Goal: Contribute content: Add original content to the website for others to see

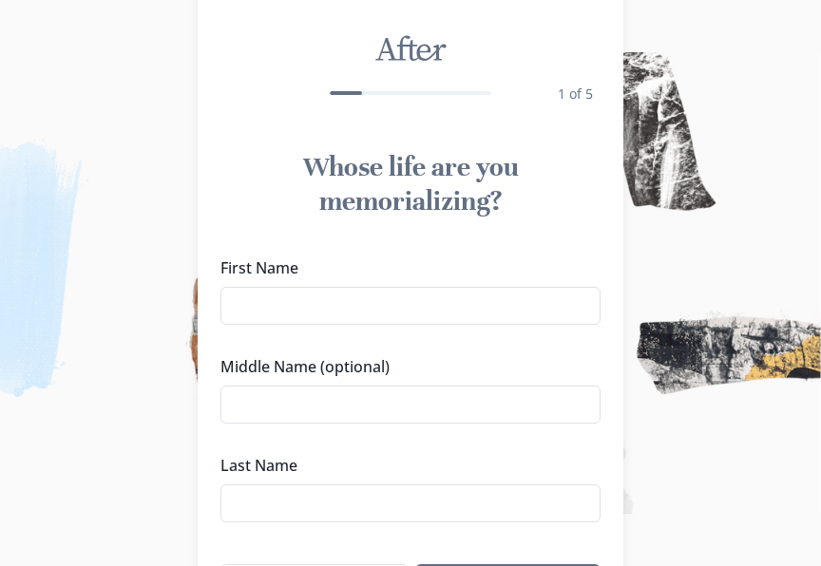
scroll to position [95, 0]
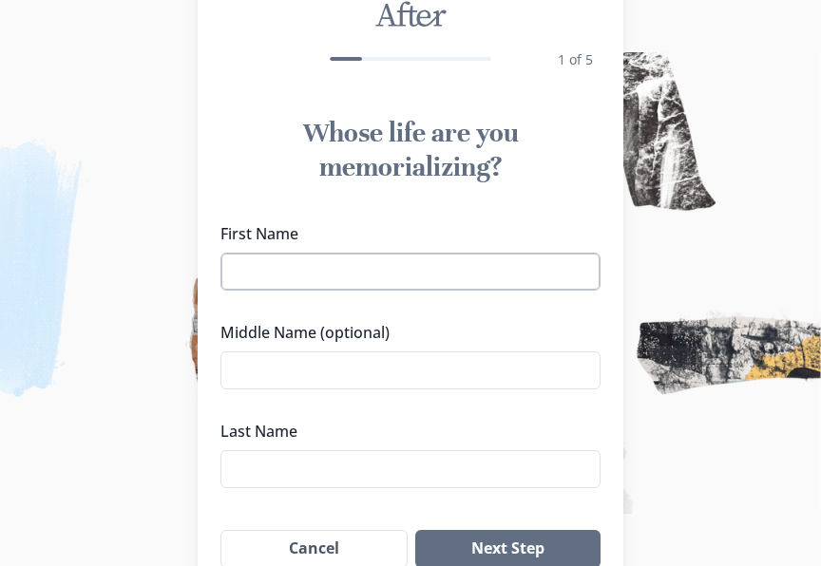
click at [493, 260] on input "First Name" at bounding box center [410, 272] width 380 height 38
type input "[PERSON_NAME]"
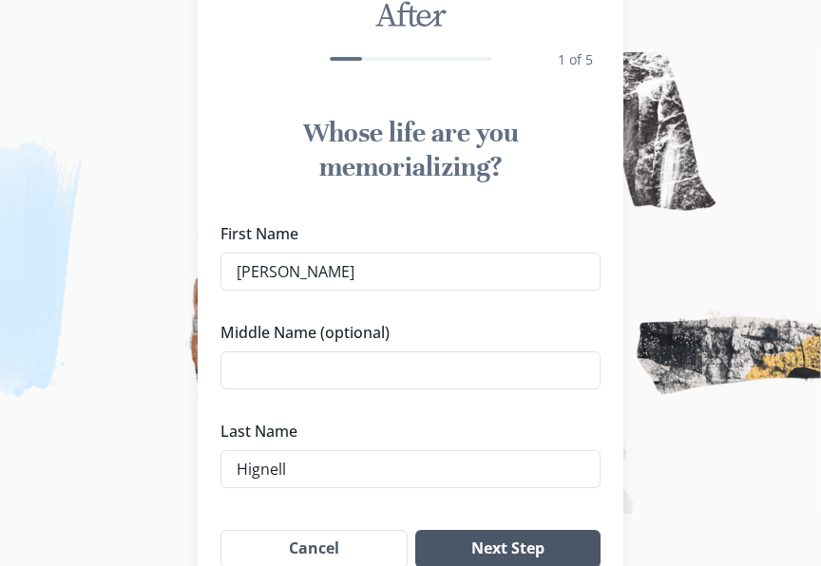
type input "Hignell"
click at [548, 559] on button "Next Step" at bounding box center [507, 549] width 185 height 38
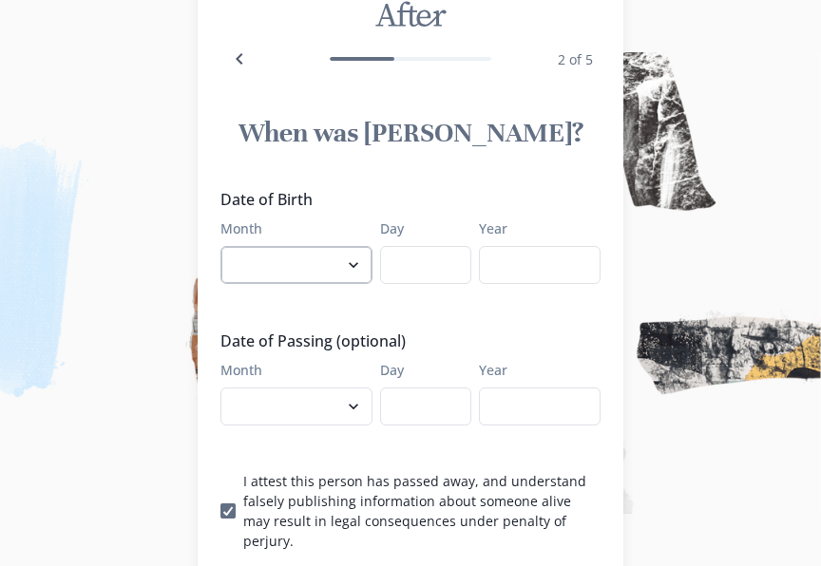
click at [322, 263] on select "January February March April May June July August September October November De…" at bounding box center [296, 265] width 152 height 38
select select "12"
click at [227, 246] on select "January February March April May June July August September October November De…" at bounding box center [296, 265] width 152 height 38
click at [454, 275] on input "Day" at bounding box center [425, 265] width 91 height 38
type input "05"
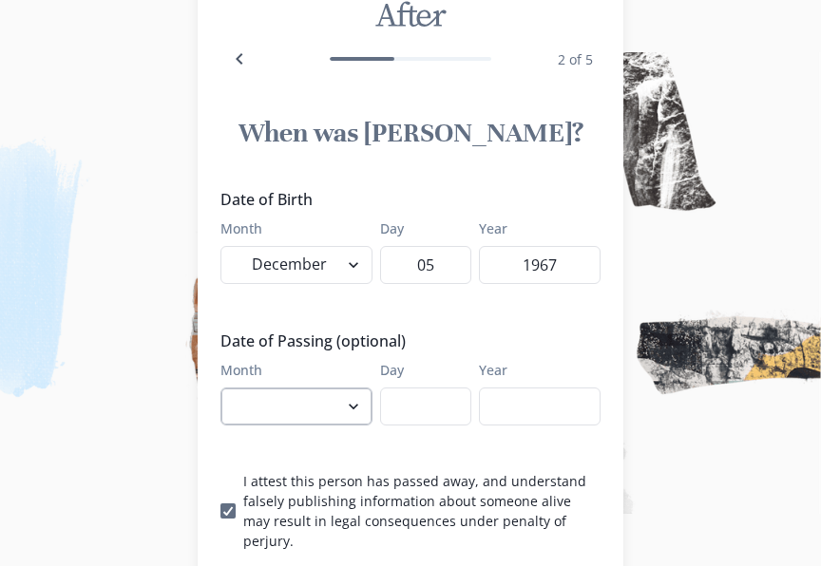
type input "1967"
click at [307, 406] on select "January February March April May June July August September October November De…" at bounding box center [296, 407] width 152 height 38
select select "8"
click at [227, 388] on select "January February March April May June July August September October November De…" at bounding box center [296, 407] width 152 height 38
type input "12"
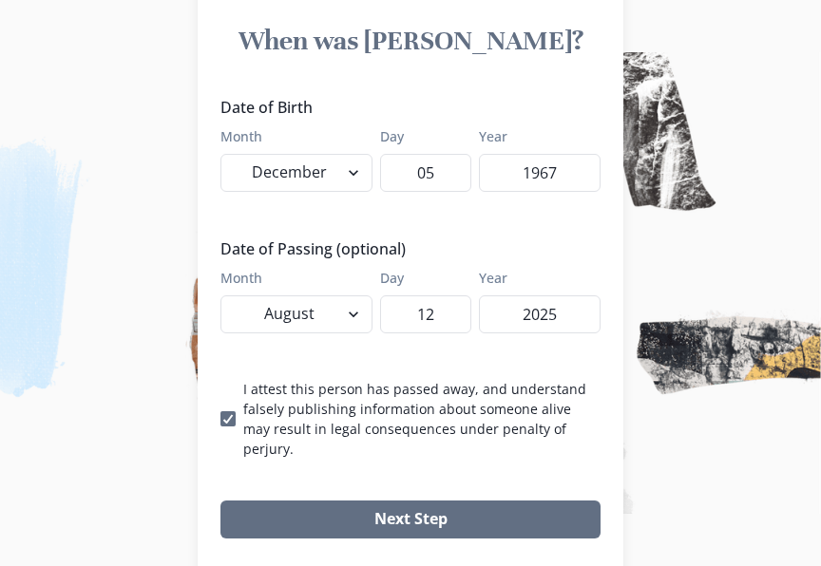
scroll to position [231, 0]
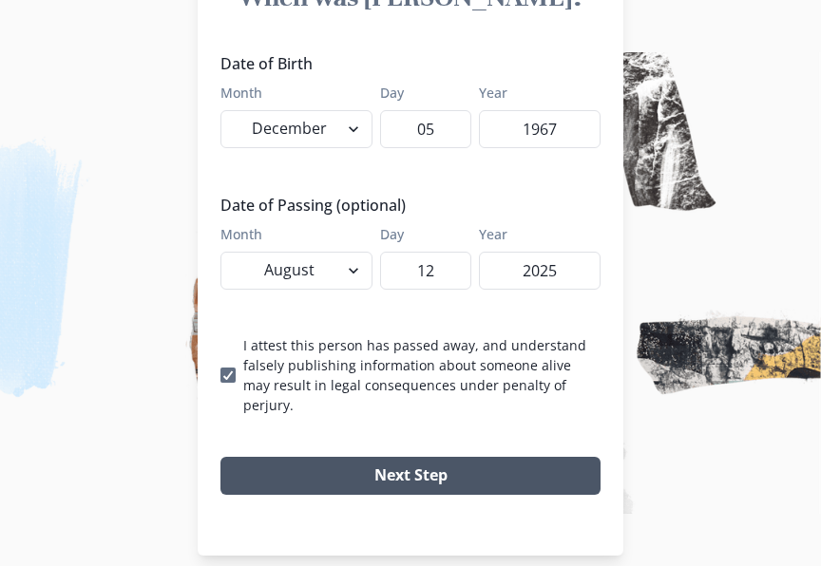
type input "2025"
click at [389, 457] on button "Next Step" at bounding box center [410, 476] width 380 height 38
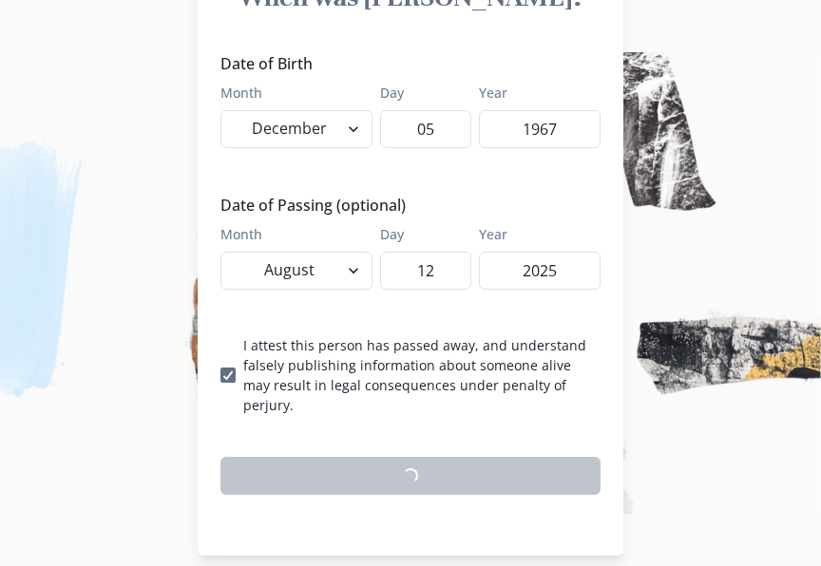
scroll to position [224, 0]
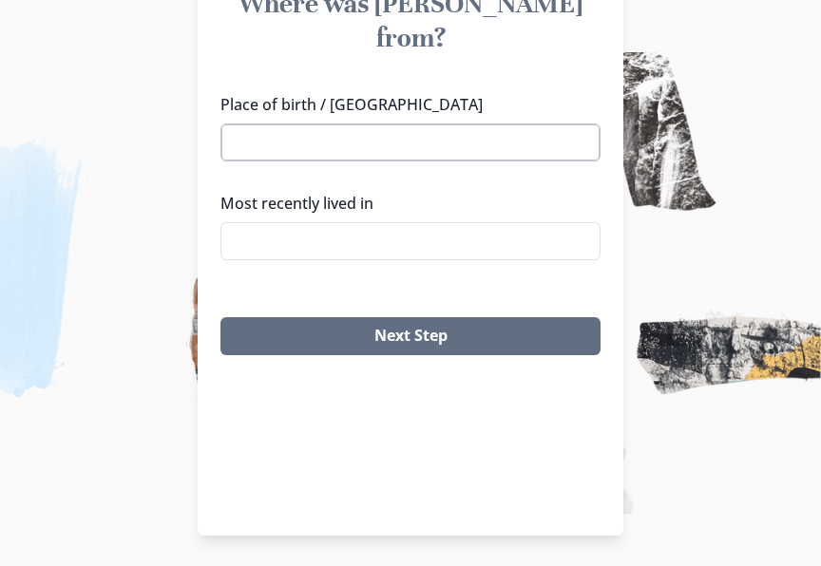
click at [364, 124] on input "Place of birth / [GEOGRAPHIC_DATA]" at bounding box center [410, 143] width 380 height 38
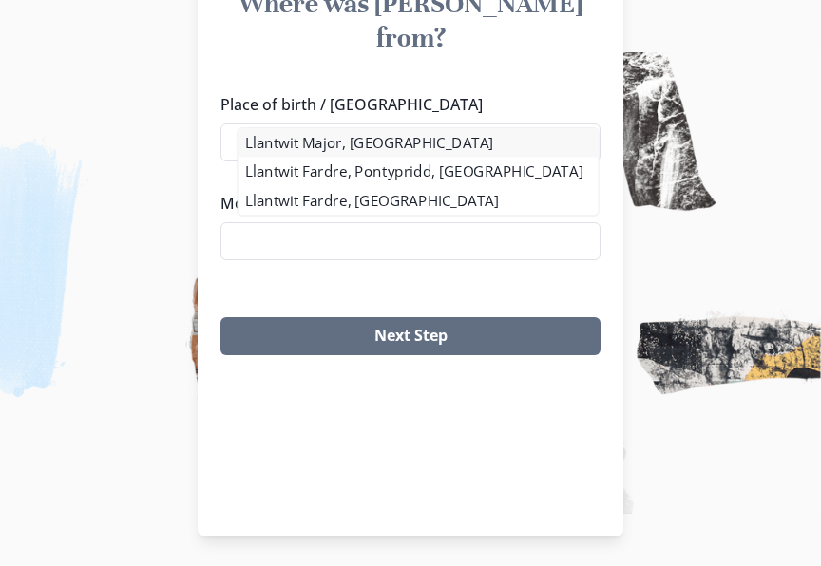
click at [356, 156] on div "Llantwit Major, [GEOGRAPHIC_DATA] Llantwit Fardre, [GEOGRAPHIC_DATA], [GEOGRAPH…" at bounding box center [418, 173] width 380 height 93
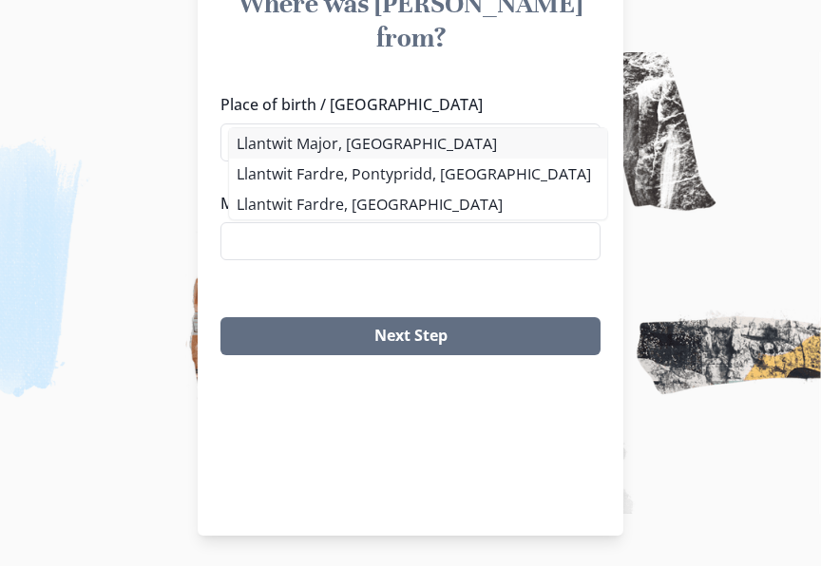
click at [371, 148] on li "Llantwit Major, [GEOGRAPHIC_DATA]" at bounding box center [418, 143] width 378 height 30
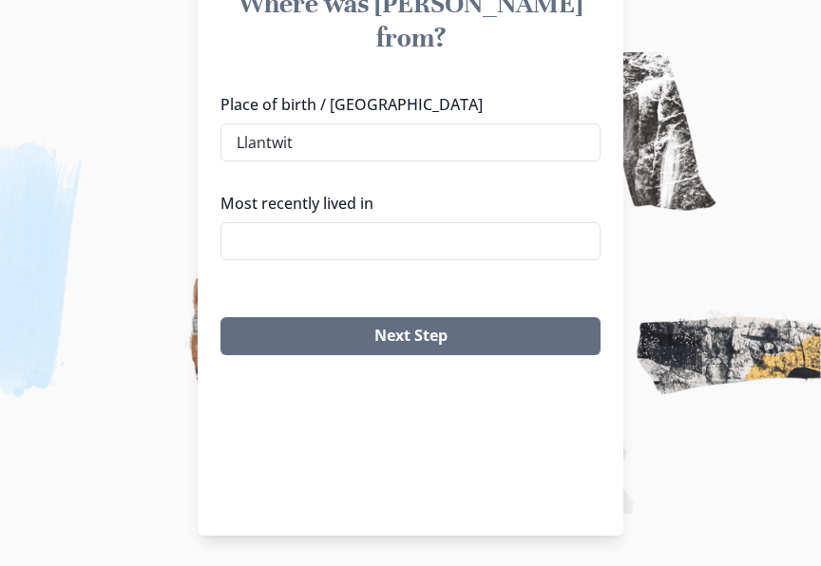
type input "Llantwit Major, [GEOGRAPHIC_DATA]"
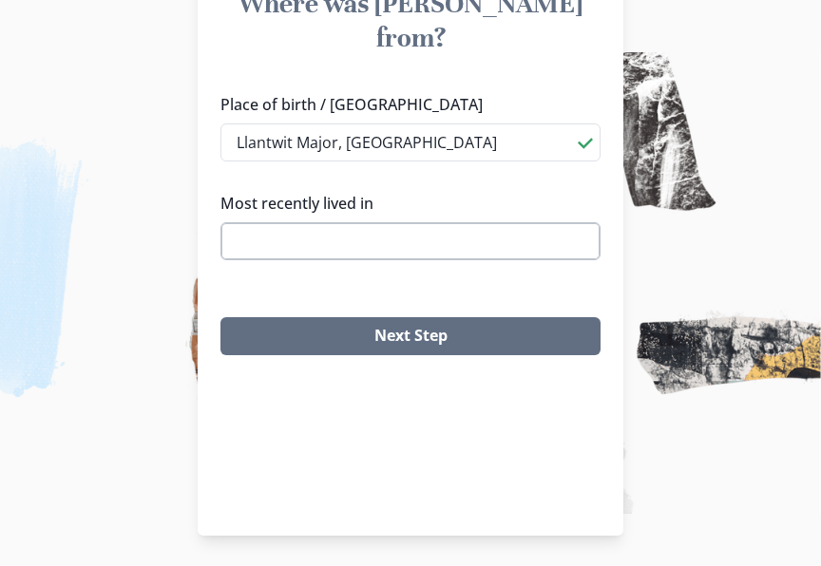
click at [375, 222] on input "Most recently lived in" at bounding box center [410, 241] width 380 height 38
click at [337, 233] on li "Llantwit Major, [GEOGRAPHIC_DATA]" at bounding box center [418, 242] width 378 height 30
type input "Llantwit Major, [GEOGRAPHIC_DATA]"
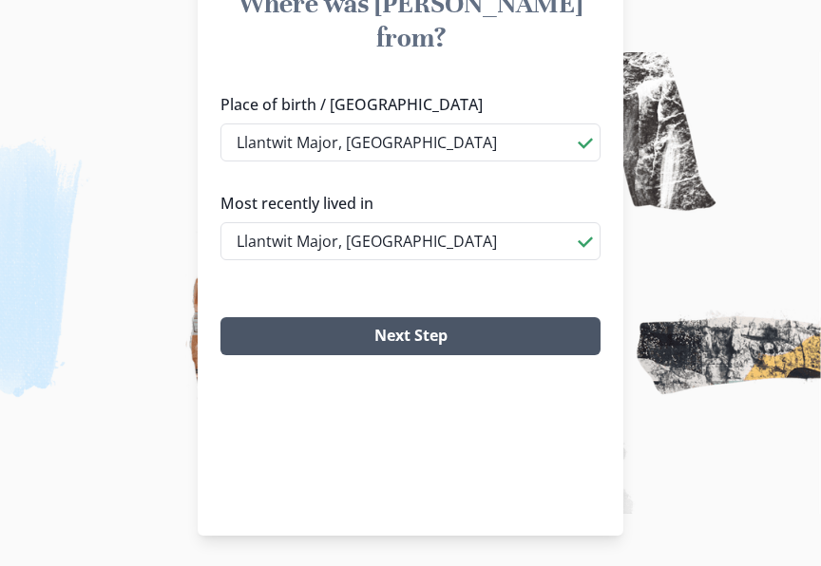
click at [414, 317] on button "Next Step" at bounding box center [410, 336] width 380 height 38
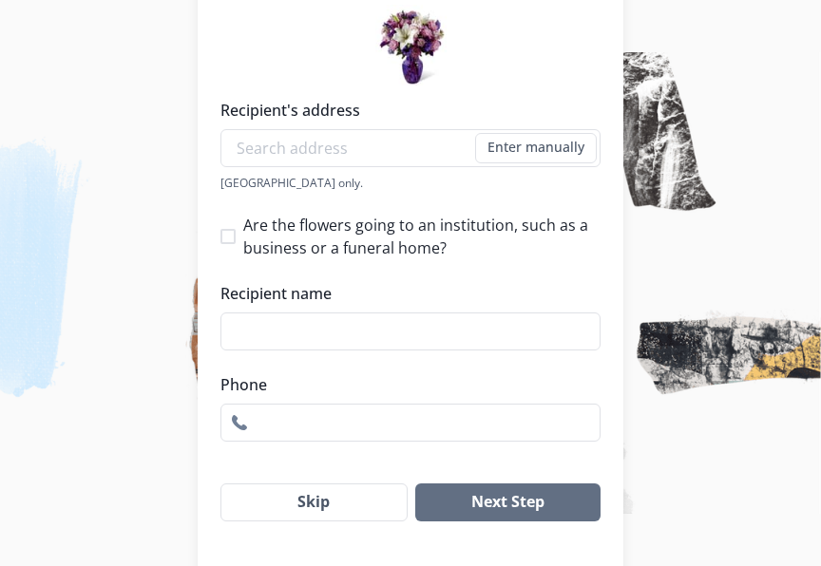
scroll to position [319, 0]
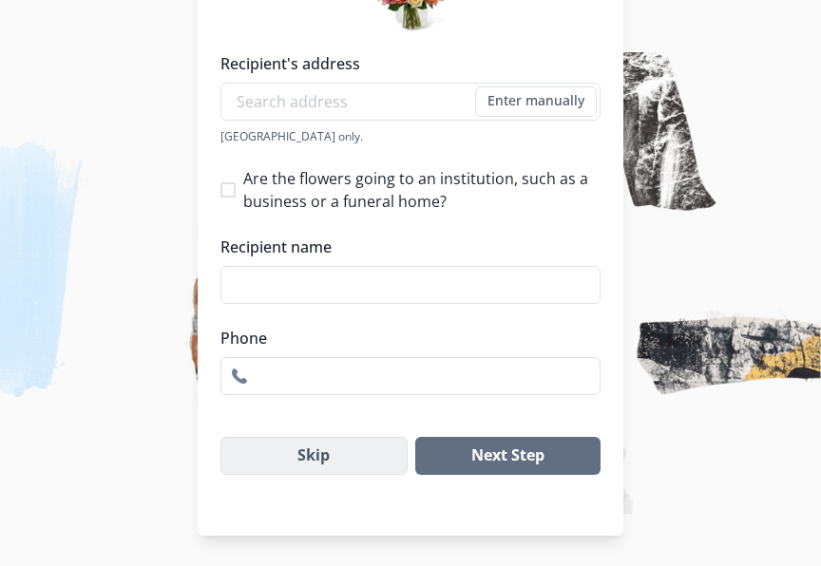
click at [350, 445] on button "Skip" at bounding box center [313, 456] width 187 height 38
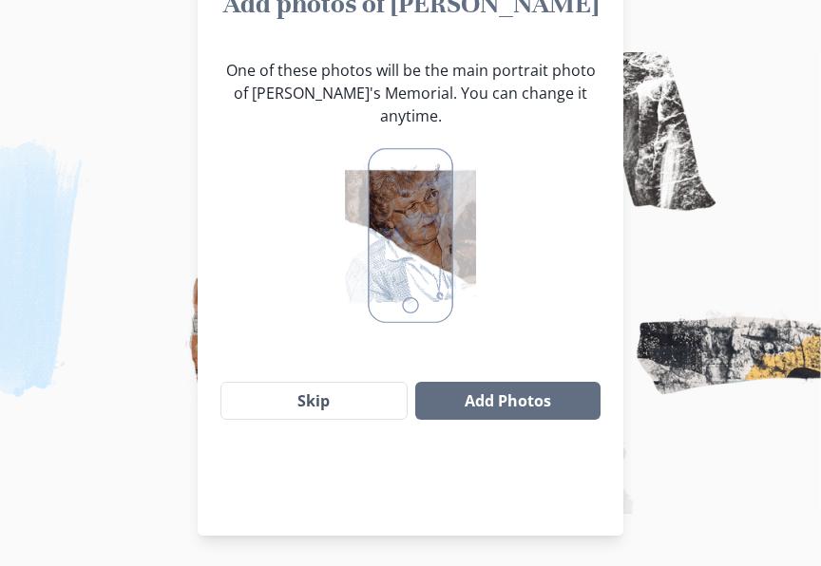
scroll to position [224, 0]
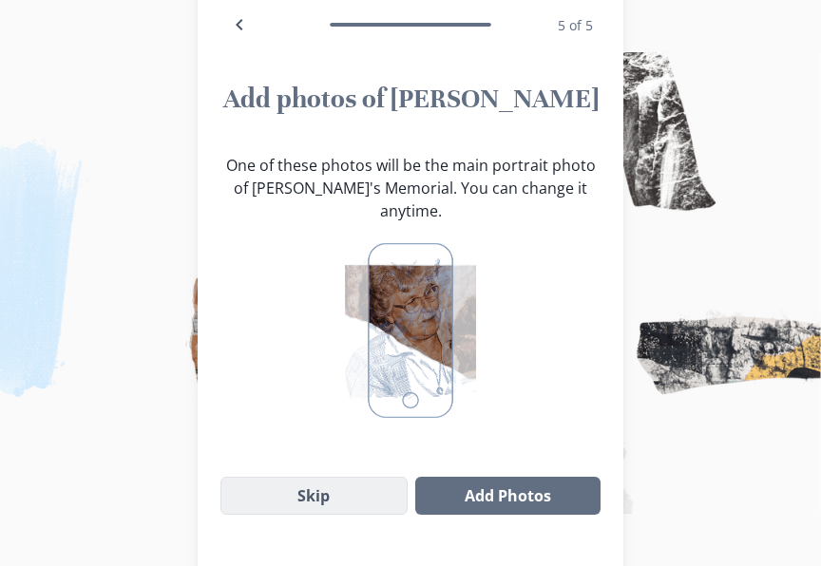
click at [344, 477] on button "Skip" at bounding box center [313, 496] width 187 height 38
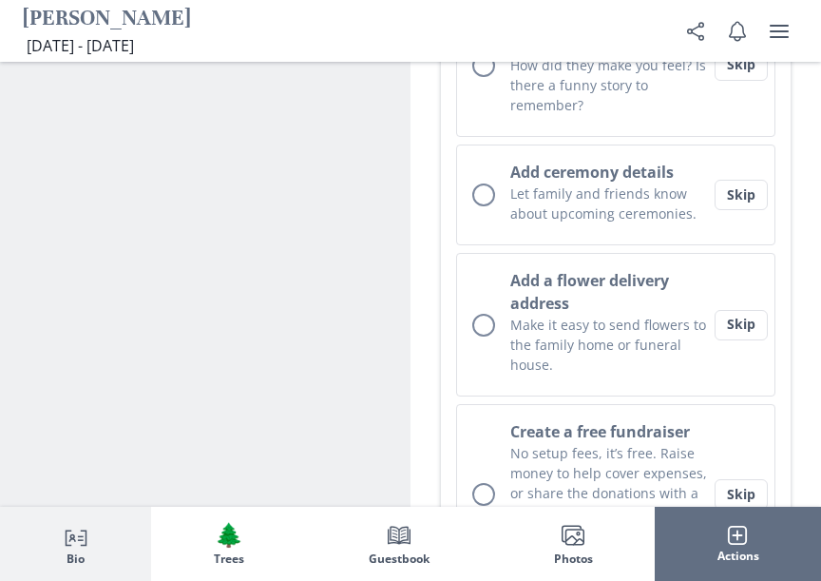
scroll to position [950, 0]
